Goal: Information Seeking & Learning: Learn about a topic

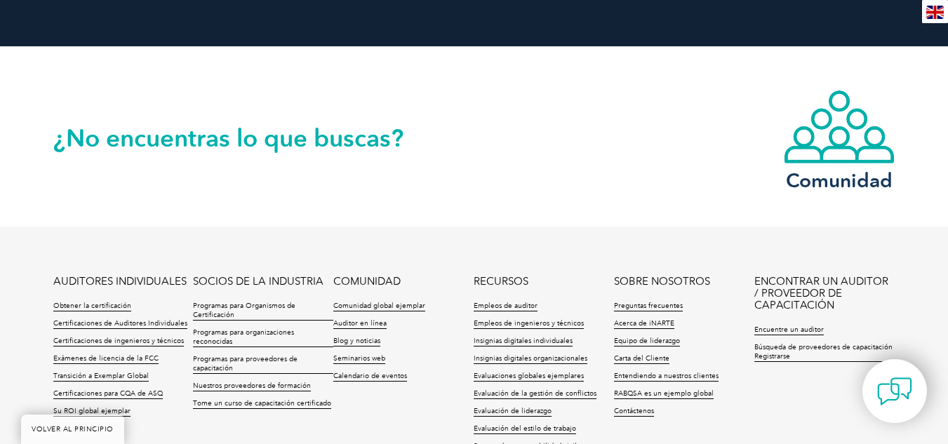
scroll to position [1613, 0]
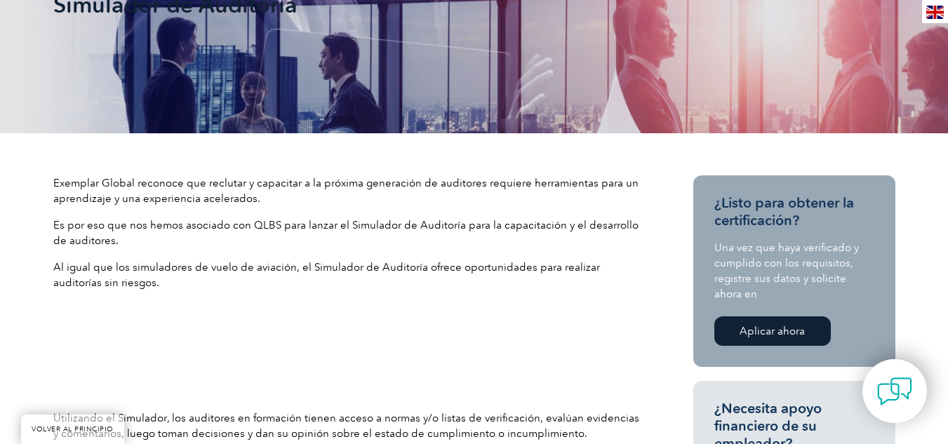
scroll to position [351, 0]
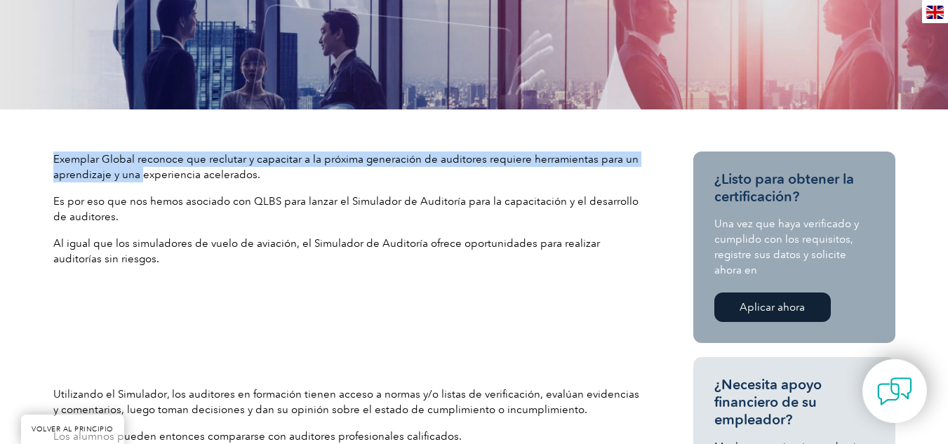
drag, startPoint x: 49, startPoint y: 147, endPoint x: 141, endPoint y: 180, distance: 97.4
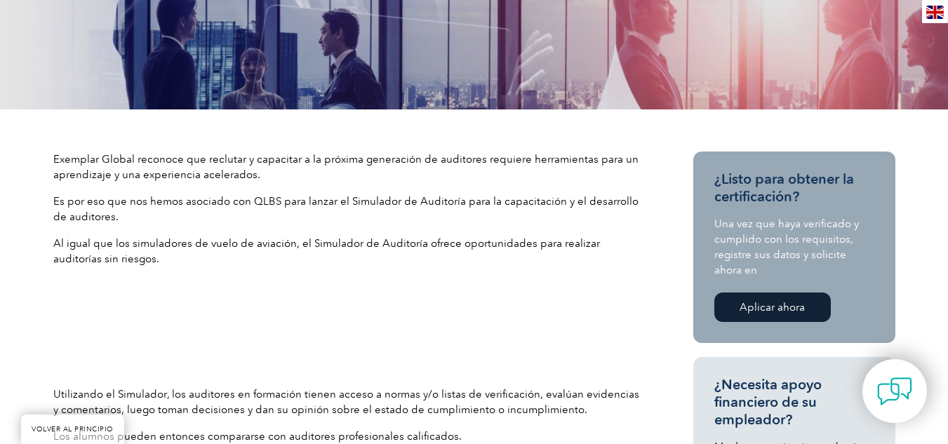
click at [149, 203] on font "Es por eso que nos hemos asociado con QLBS para lanzar el Simulador de Auditorí…" at bounding box center [345, 209] width 585 height 28
click at [147, 229] on div "Exemplar Global reconoce que reclutar y capacitar a la próxima generación de au…" at bounding box center [347, 324] width 589 height 346
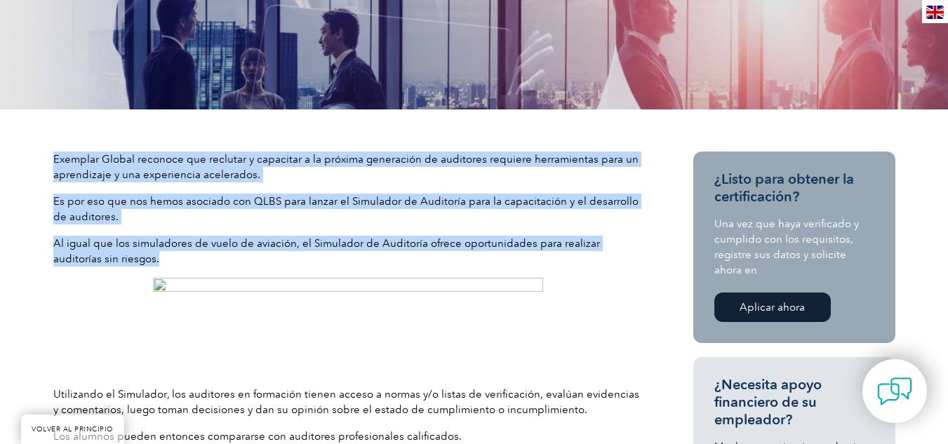
drag, startPoint x: 41, startPoint y: 197, endPoint x: 119, endPoint y: 258, distance: 98.4
click at [119, 258] on p "Al igual que los simuladores de vuelo de aviación, el Simulador de Auditoría of…" at bounding box center [347, 251] width 589 height 31
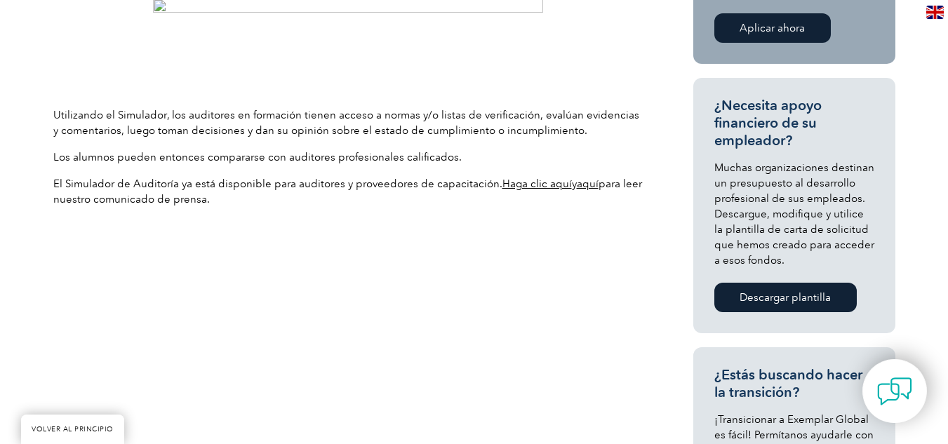
scroll to position [631, 0]
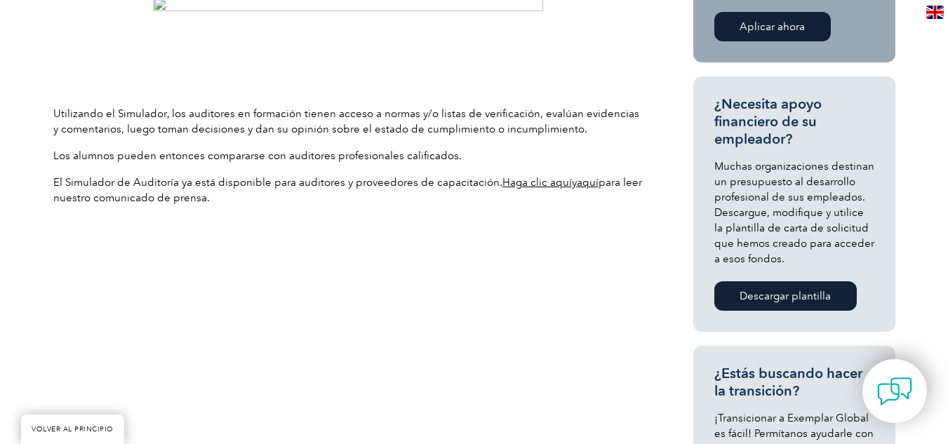
drag, startPoint x: 41, startPoint y: 112, endPoint x: 490, endPoint y: 208, distance: 459.0
click at [490, 208] on div "Exemplar Global reconoce que reclutar y capacitar a la próxima generación de au…" at bounding box center [474, 340] width 948 height 1023
click at [444, 206] on div "Exemplar Global reconoce que reclutar y capacitar a la próxima generación de au…" at bounding box center [347, 44] width 589 height 346
click at [59, 112] on font "Utilizando el Simulador, los auditores en formación tienen acceso a normas y/o …" at bounding box center [346, 121] width 586 height 28
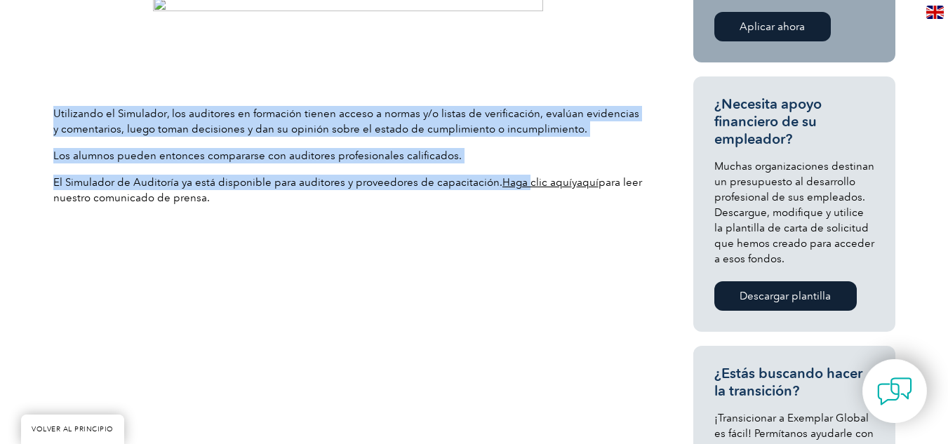
drag, startPoint x: 59, startPoint y: 112, endPoint x: 519, endPoint y: 170, distance: 463.7
click at [519, 170] on div "Exemplar Global reconoce que reclutar y capacitar a la próxima generación de au…" at bounding box center [347, 44] width 589 height 346
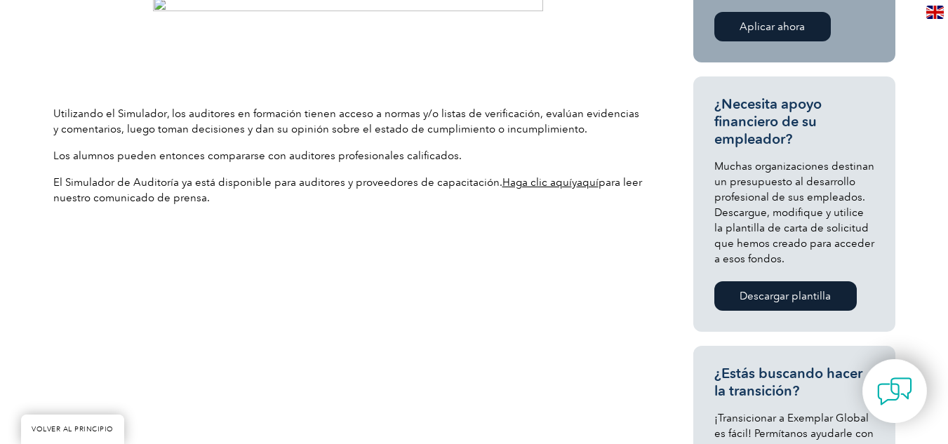
click at [433, 227] on div "Exemplar Global reconoce que reclutar y capacitar a la próxima generación de au…" at bounding box center [474, 340] width 842 height 1023
drag, startPoint x: 53, startPoint y: 107, endPoint x: 211, endPoint y: 208, distance: 187.6
click at [211, 208] on div "Exemplar Global reconoce que reclutar y capacitar a la próxima generación de au…" at bounding box center [347, 44] width 589 height 346
click at [214, 206] on div "Exemplar Global reconoce que reclutar y capacitar a la próxima generación de au…" at bounding box center [347, 44] width 589 height 346
click at [112, 140] on div "Exemplar Global reconoce que reclutar y capacitar a la próxima generación de au…" at bounding box center [347, 44] width 589 height 346
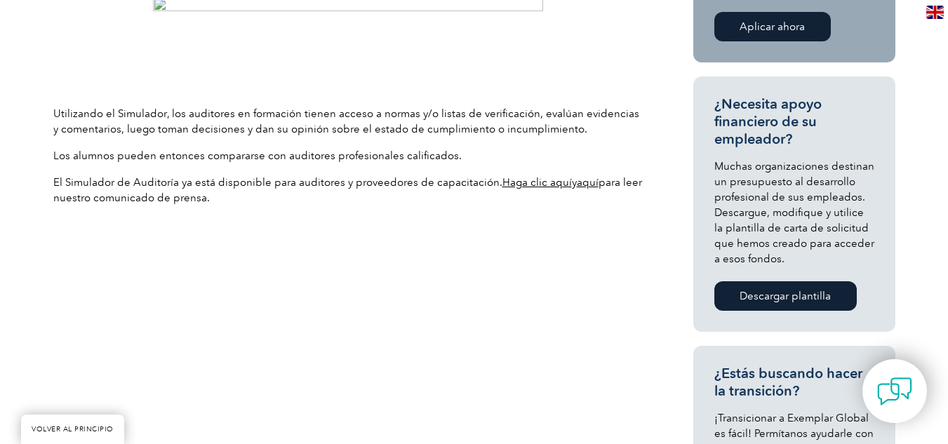
drag, startPoint x: 44, startPoint y: 112, endPoint x: 227, endPoint y: 208, distance: 206.1
click at [227, 208] on div "Exemplar Global reconoce que reclutar y capacitar a la próxima generación de au…" at bounding box center [474, 340] width 948 height 1023
click at [227, 208] on div "Exemplar Global reconoce que reclutar y capacitar a la próxima generación de au…" at bounding box center [347, 44] width 589 height 346
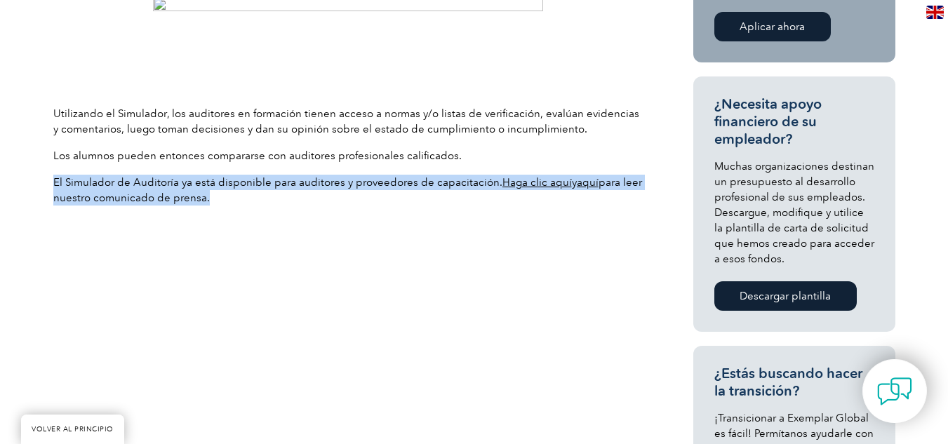
click at [227, 208] on div "Exemplar Global reconoce que reclutar y capacitar a la próxima generación de au…" at bounding box center [347, 44] width 589 height 346
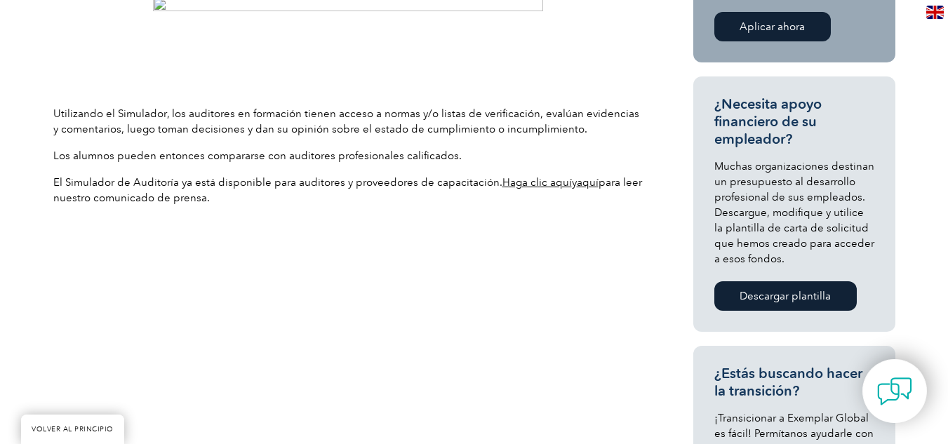
click at [538, 184] on font "Haga clic aquí" at bounding box center [536, 182] width 69 height 13
